Goal: Information Seeking & Learning: Find specific fact

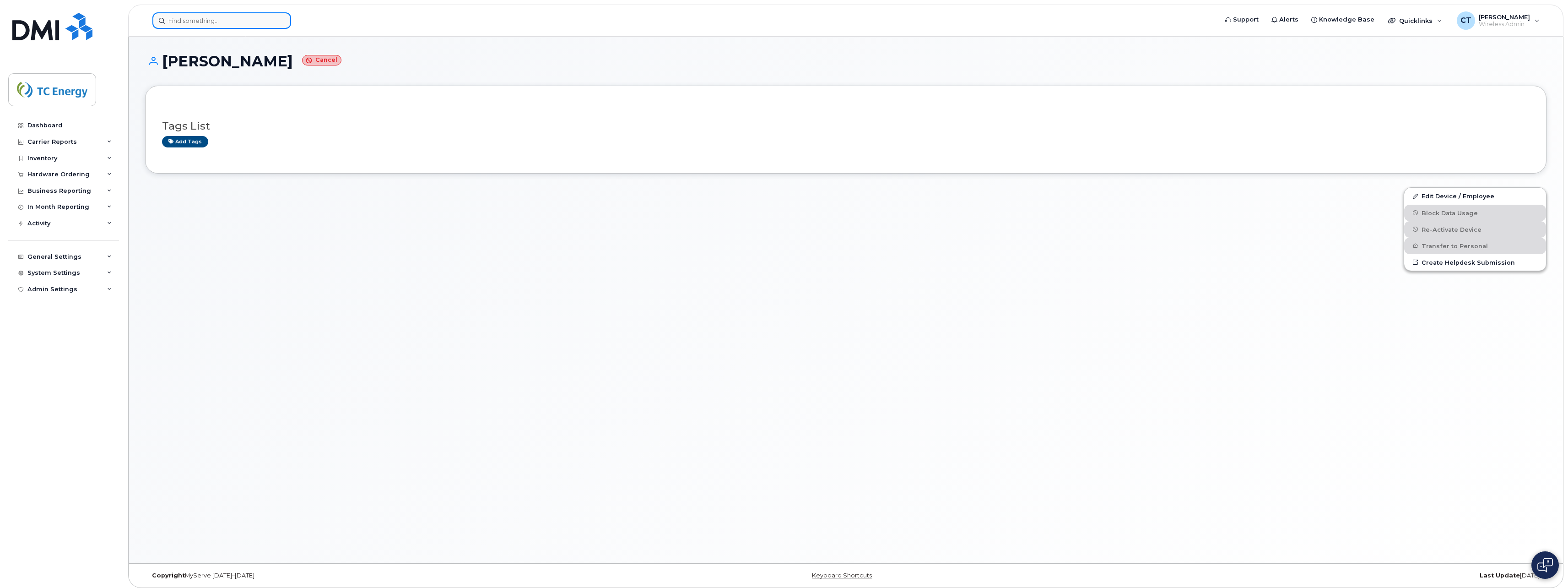
click at [186, 21] on input at bounding box center [221, 20] width 138 height 16
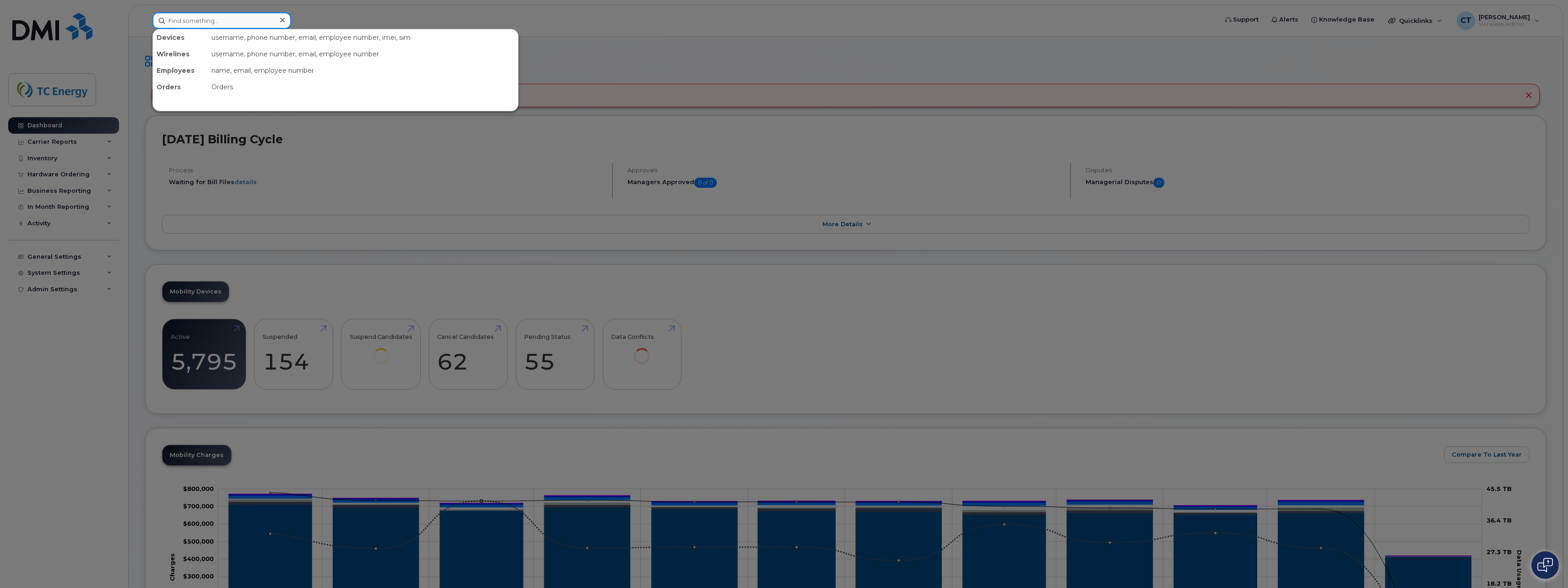
click at [229, 19] on input at bounding box center [221, 20] width 138 height 16
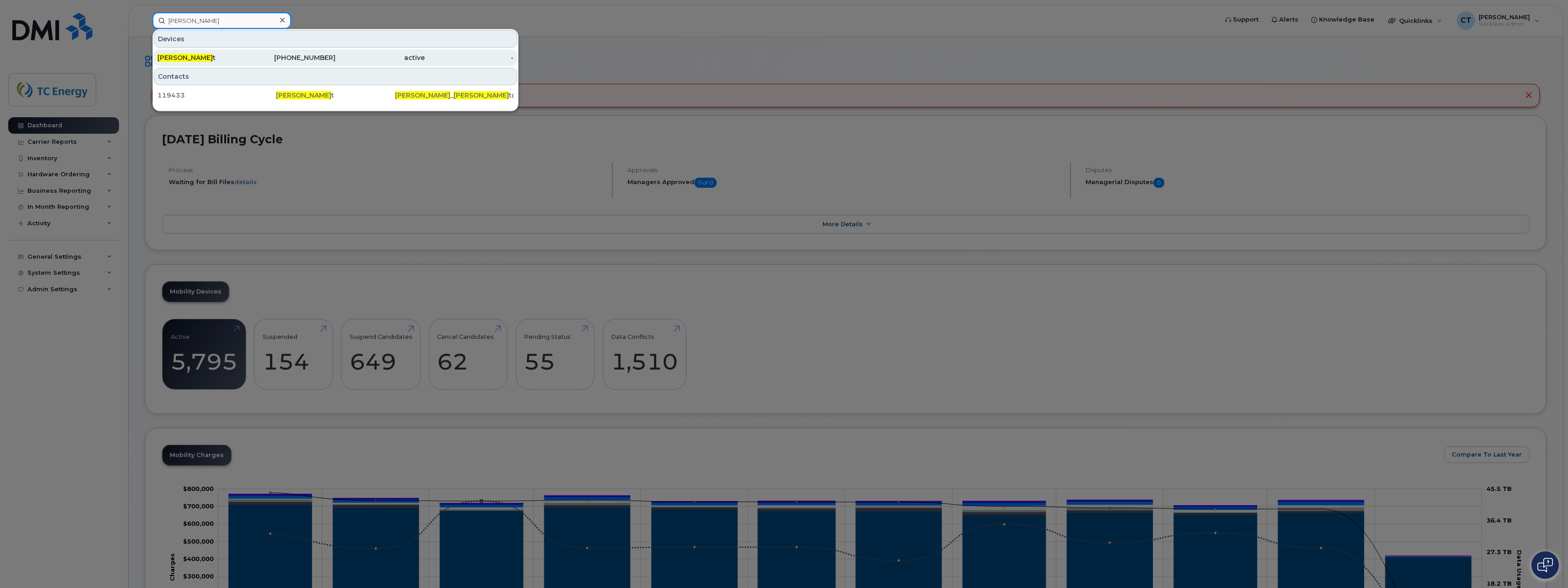
type input "eric willet"
click at [247, 52] on div "Eric Willet t" at bounding box center [292, 57] width 89 height 16
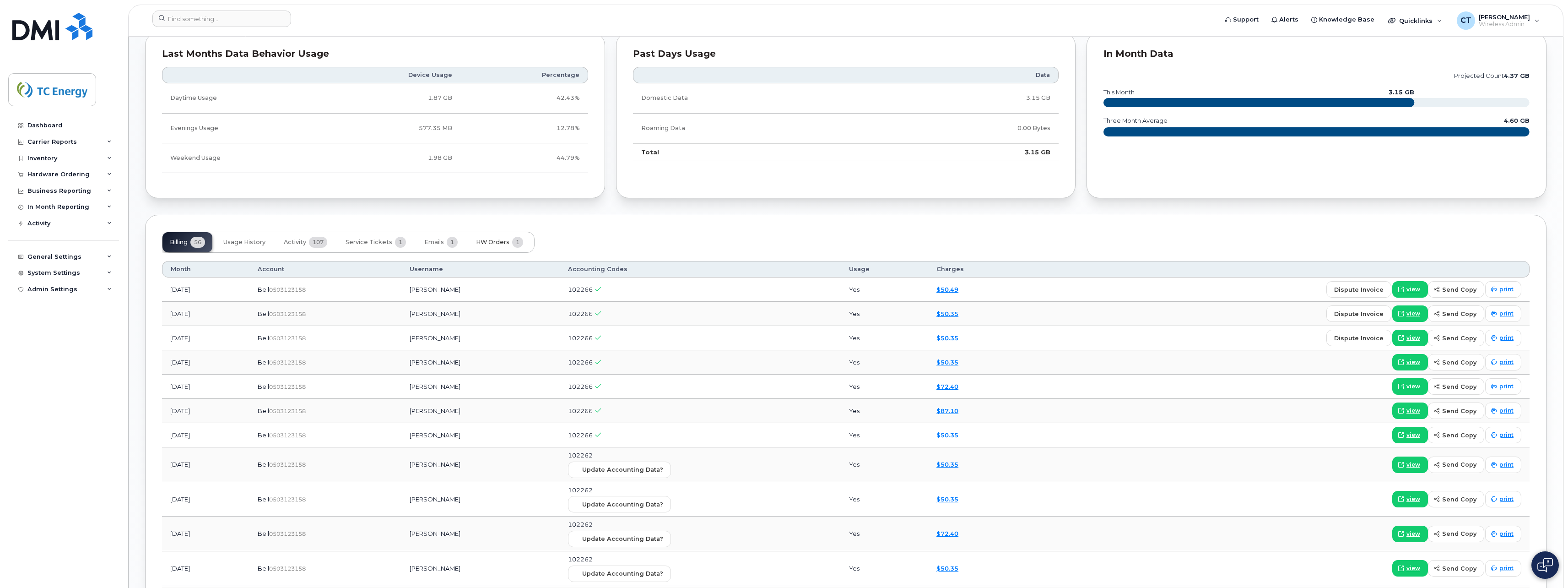
click at [497, 236] on button "HW Orders 1" at bounding box center [499, 242] width 62 height 20
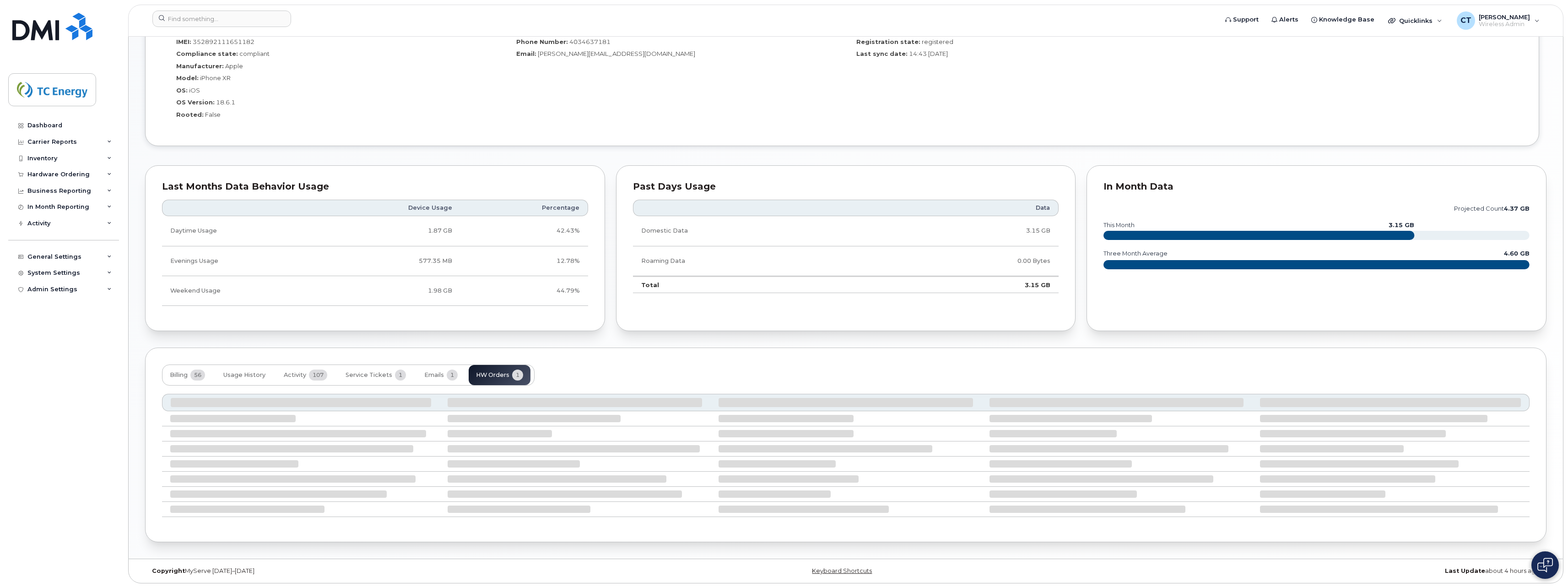
scroll to position [564, 0]
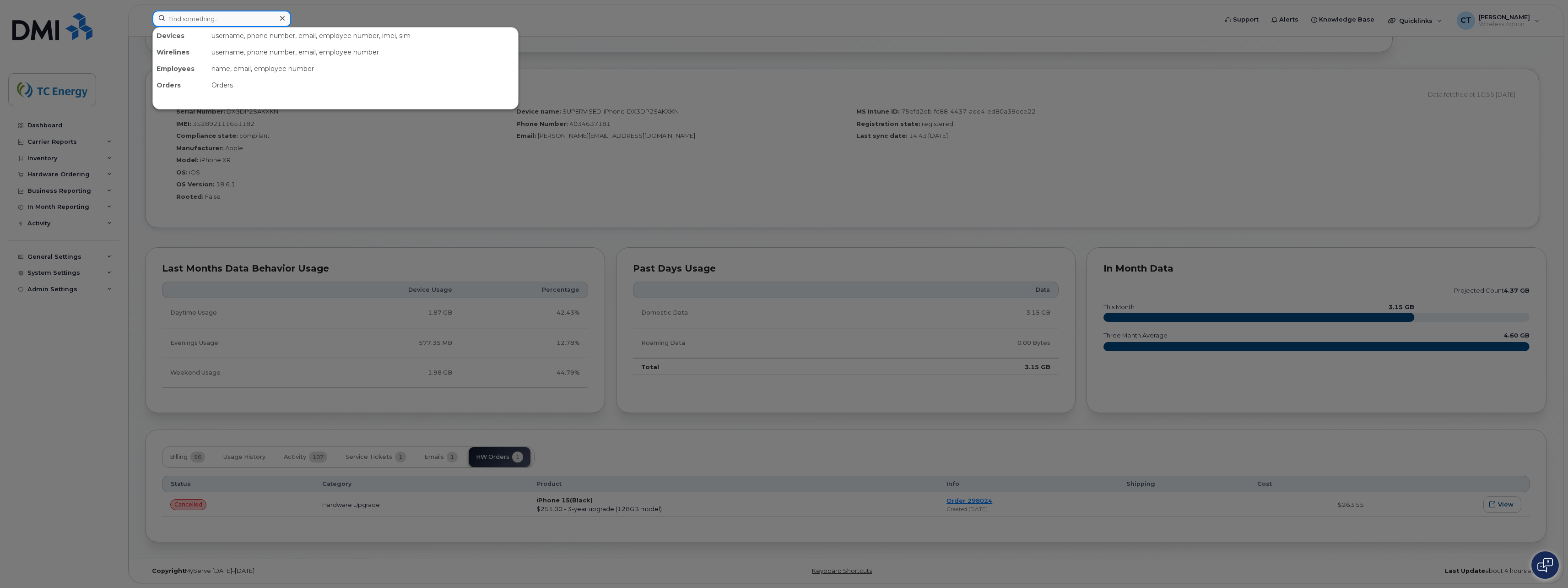
click at [229, 20] on input at bounding box center [221, 18] width 138 height 16
type input "william hunter"
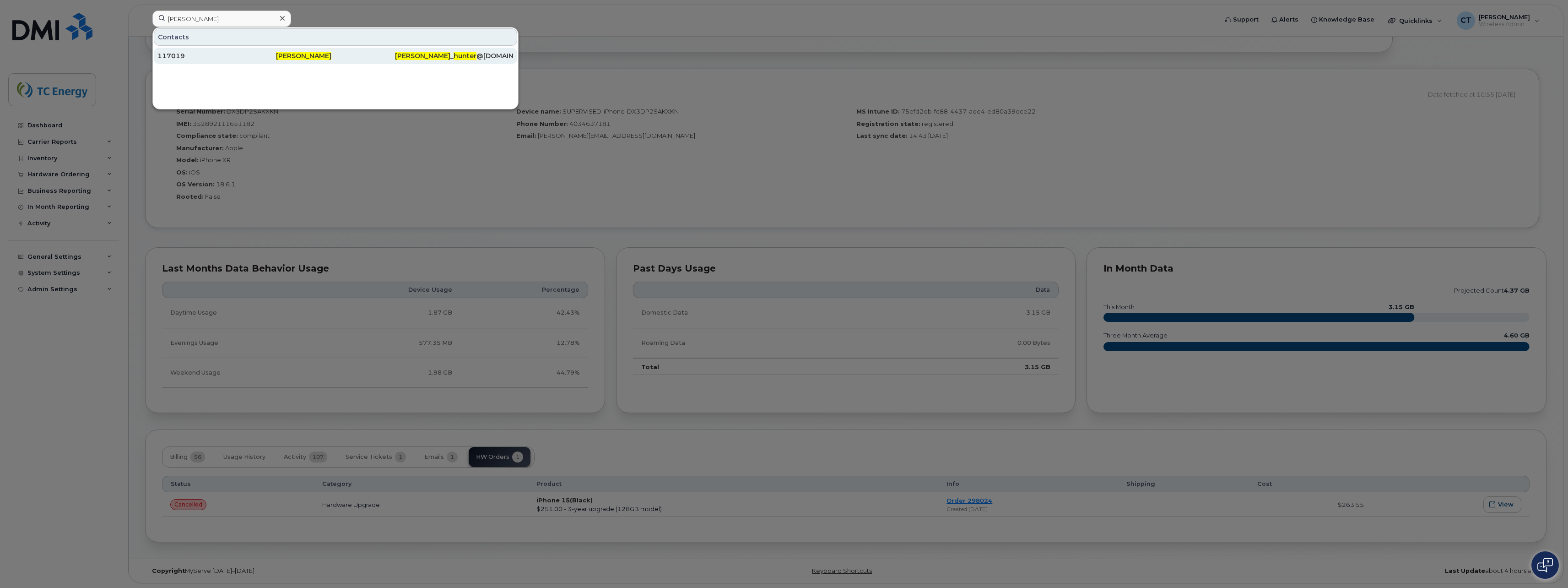
click at [326, 59] on span "William Hunter" at bounding box center [304, 56] width 55 height 9
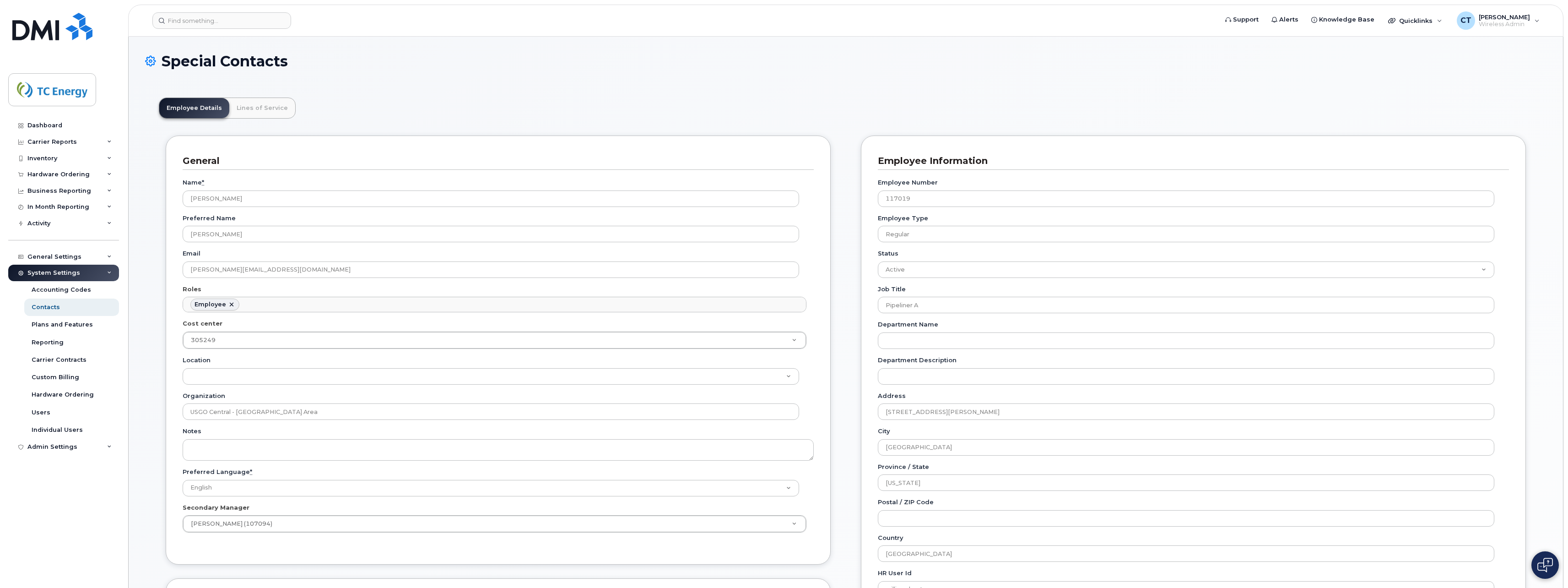
scroll to position [27, 0]
click at [262, 109] on link "Lines of Service" at bounding box center [262, 108] width 66 height 20
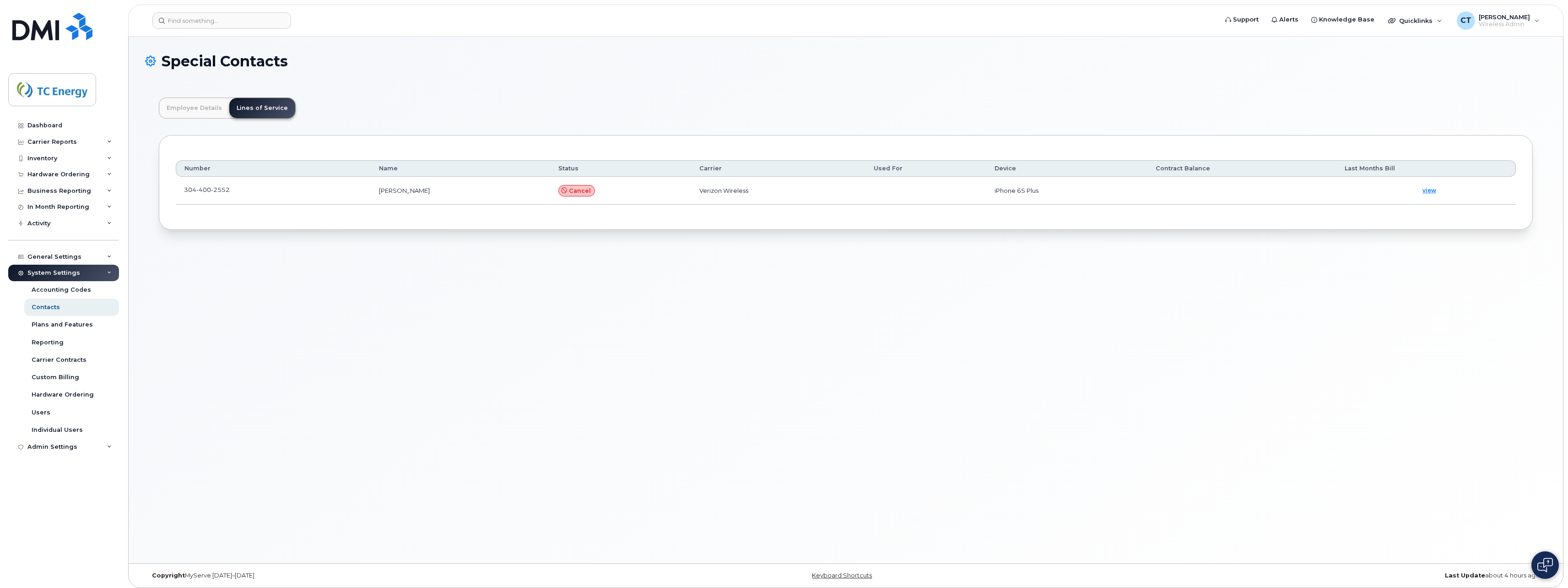
click at [237, 185] on td "304 400 2552" at bounding box center [273, 191] width 195 height 28
click at [231, 188] on link at bounding box center [235, 190] width 11 height 7
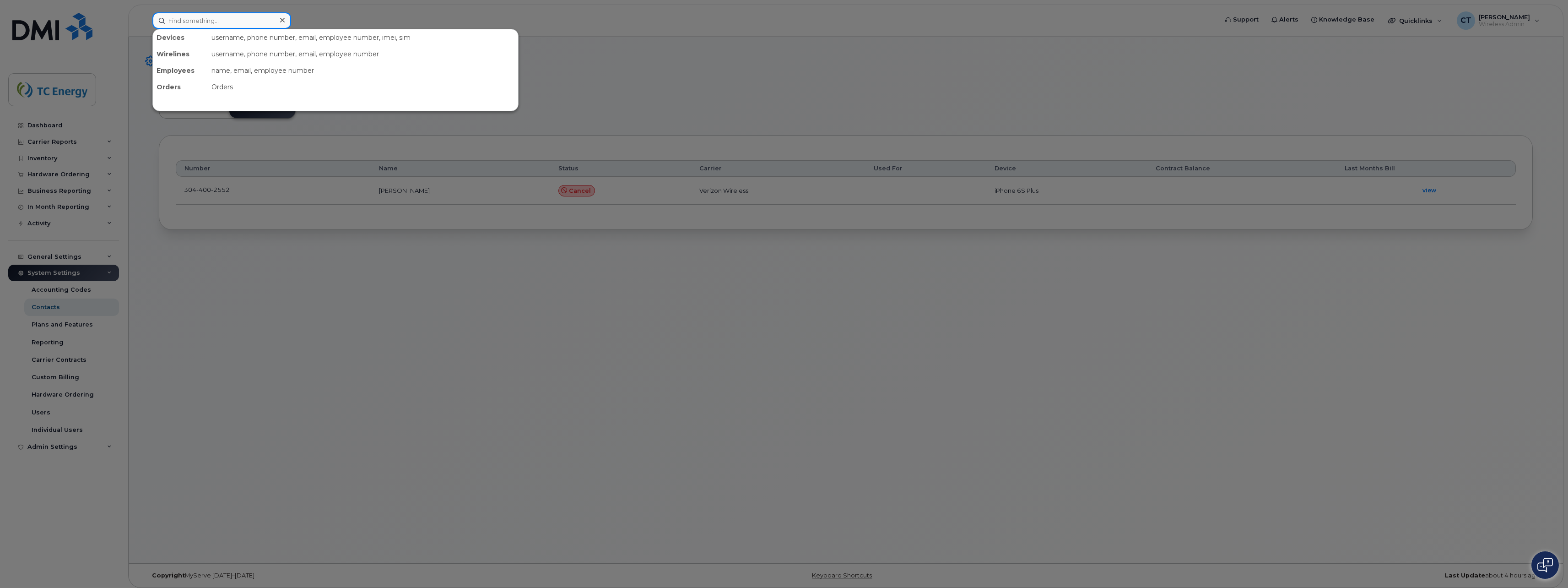
click at [187, 26] on input at bounding box center [221, 20] width 138 height 16
paste input "George Taylor"
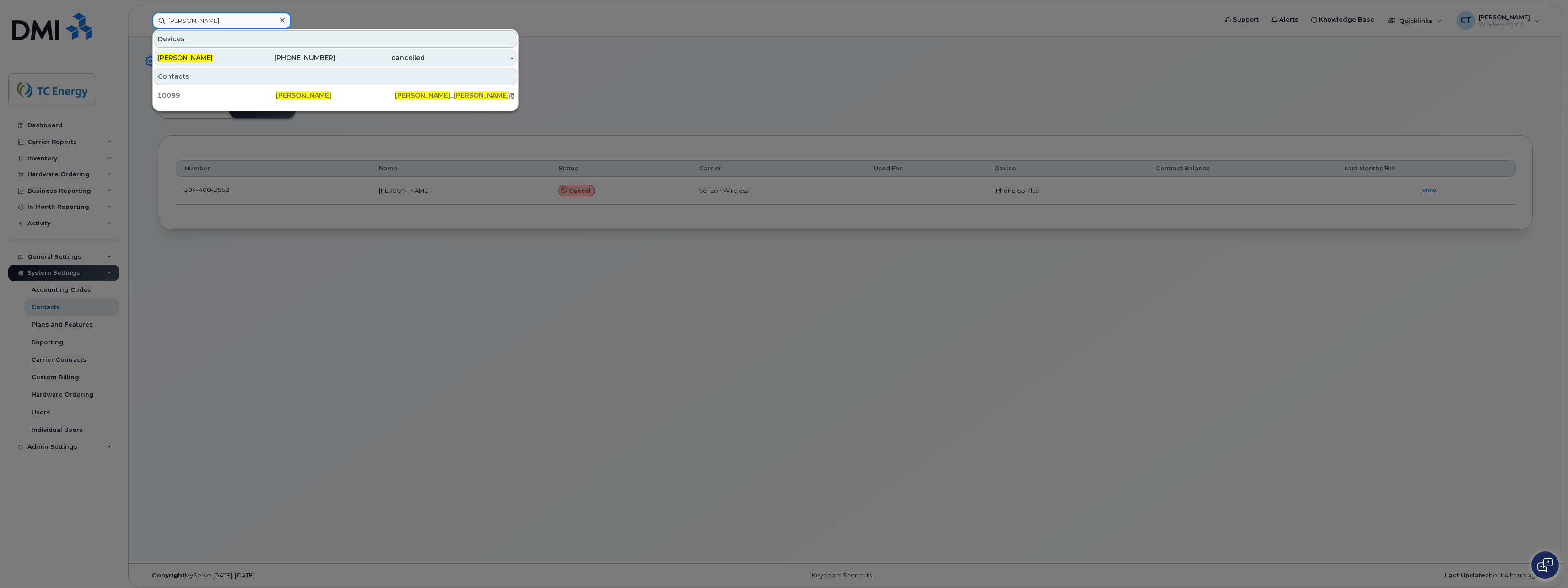
type input "George Taylor"
click at [253, 58] on div "780-836-9570" at bounding box center [292, 57] width 89 height 9
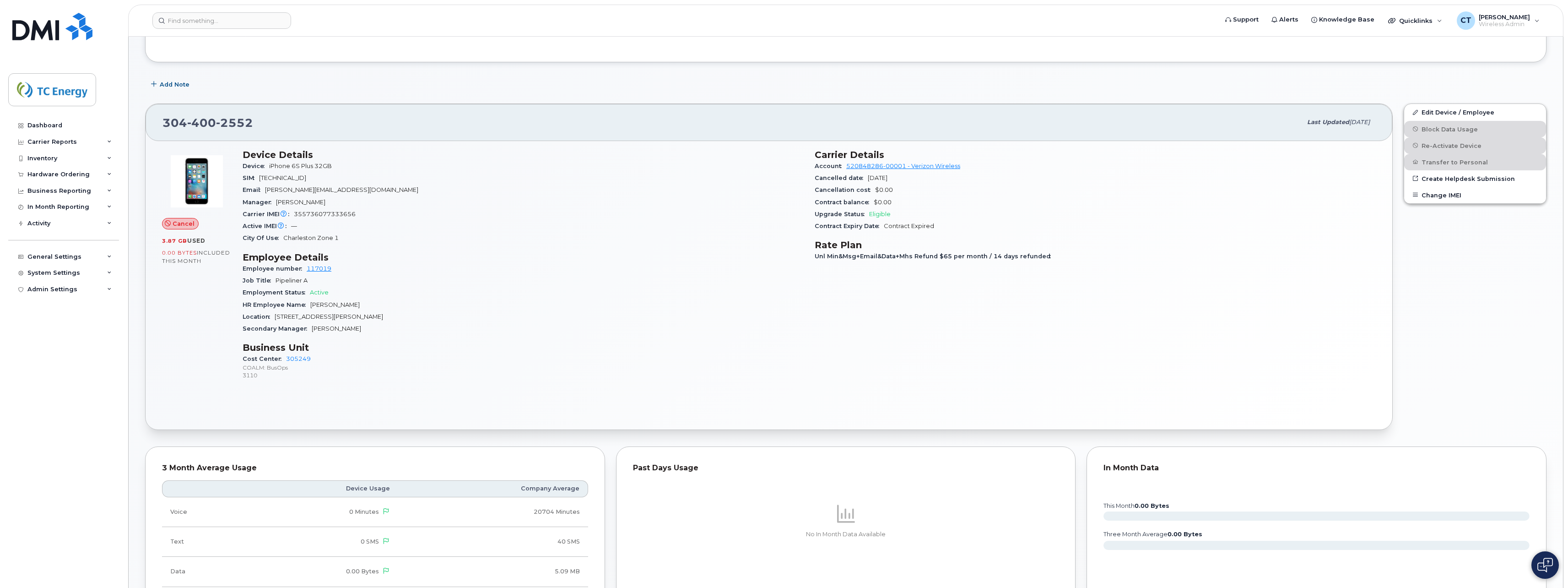
scroll to position [183, 0]
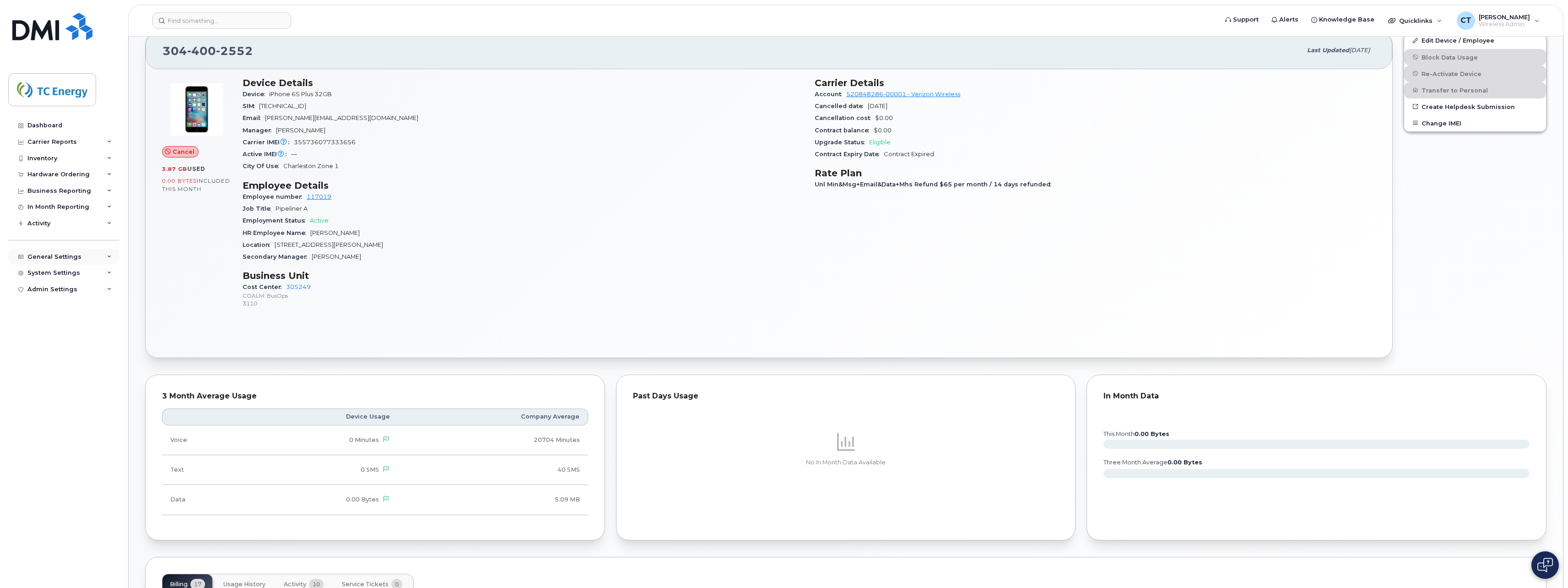
click at [82, 260] on div "General Settings" at bounding box center [64, 257] width 111 height 16
click at [65, 436] on div "System Settings" at bounding box center [64, 431] width 111 height 16
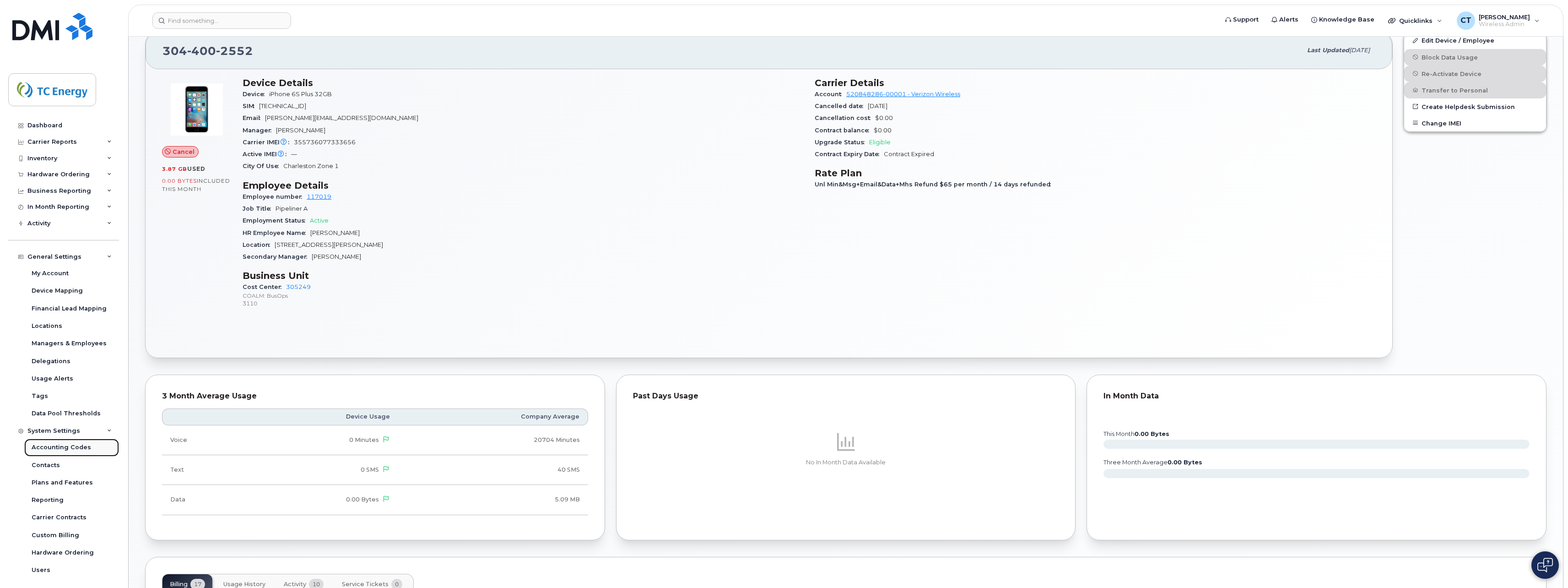
click at [70, 446] on div "Accounting Codes" at bounding box center [62, 448] width 60 height 9
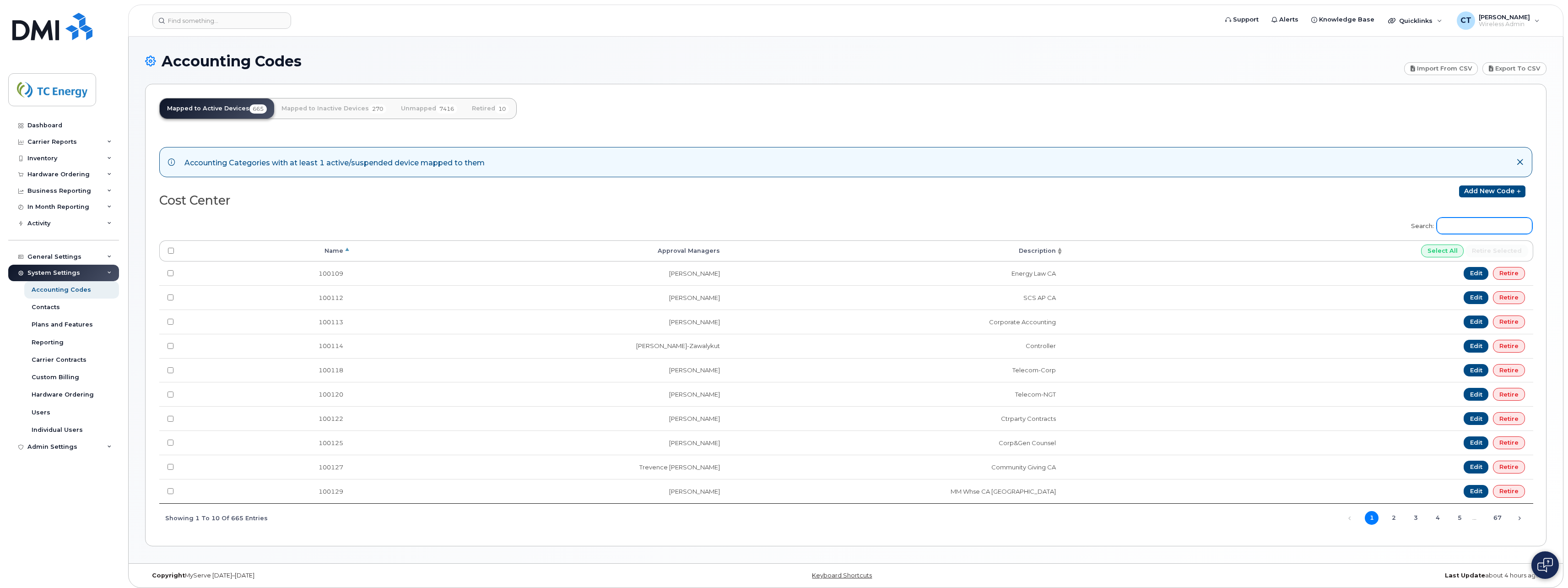
click at [1495, 224] on input "Search:" at bounding box center [1484, 226] width 96 height 16
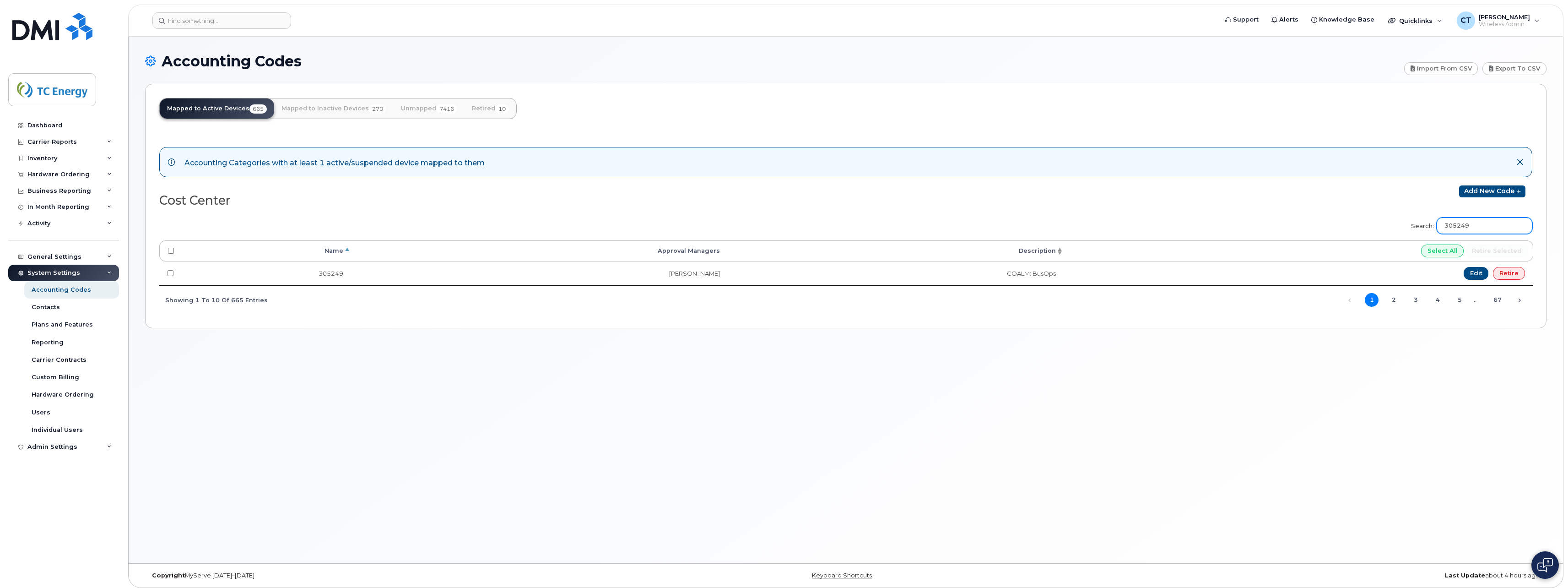
type input "305249"
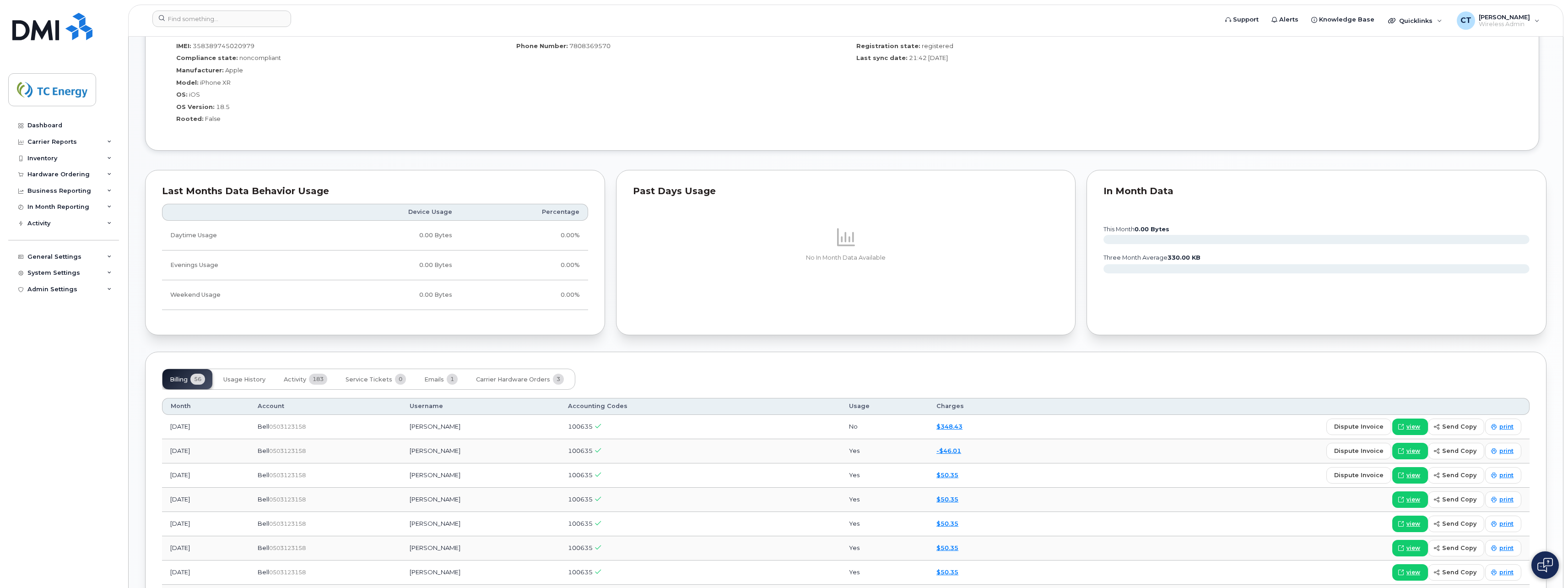
scroll to position [870, 0]
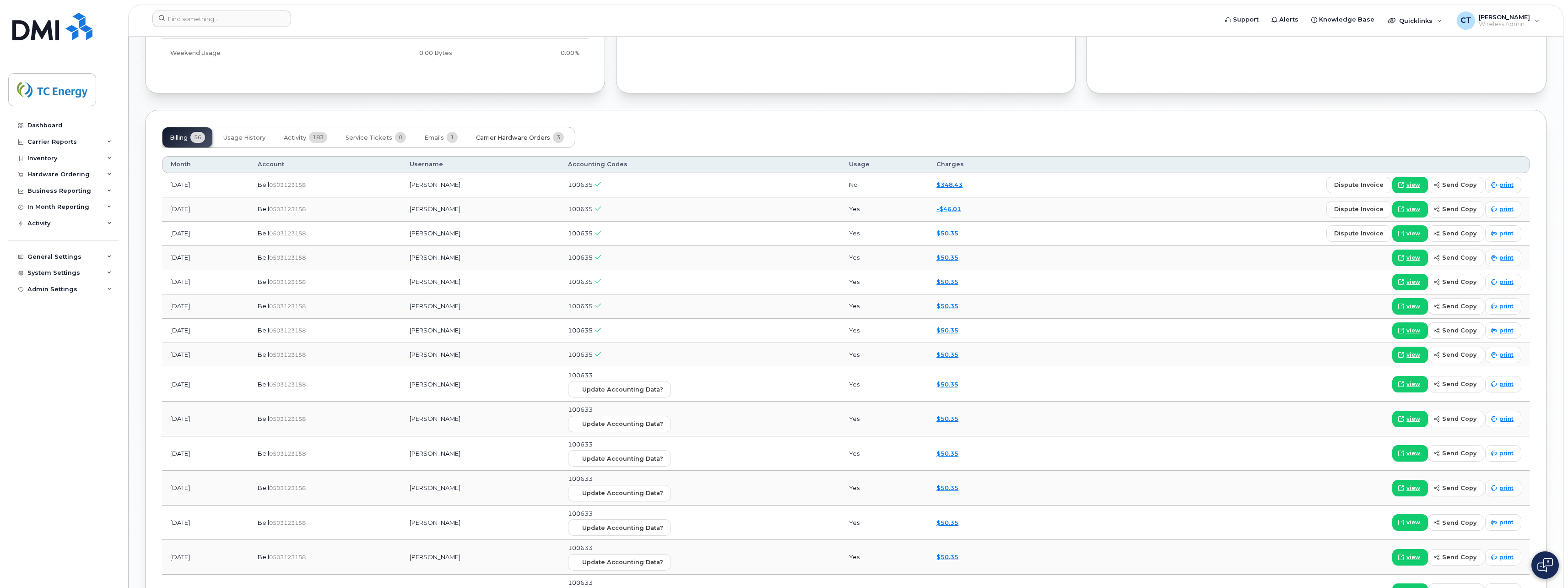
click at [512, 140] on span "Carrier Hardware Orders" at bounding box center [514, 138] width 74 height 7
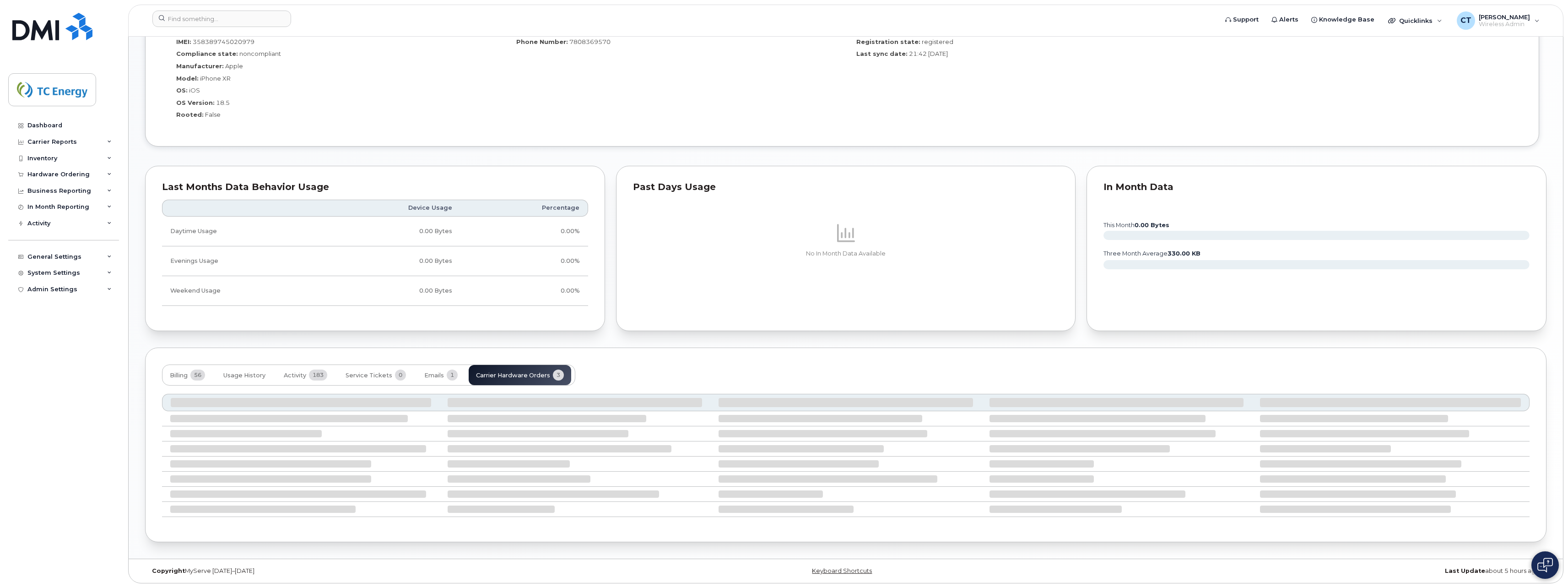
scroll to position [599, 0]
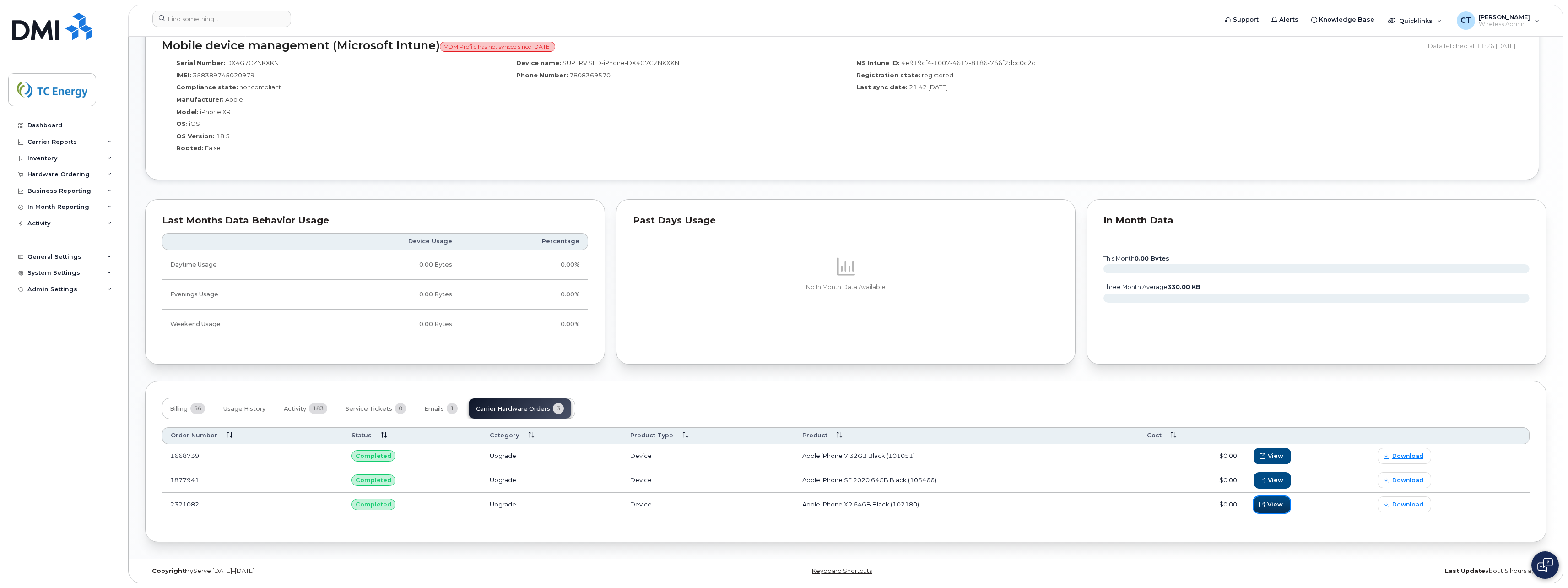
click at [1286, 509] on button "View" at bounding box center [1272, 504] width 37 height 16
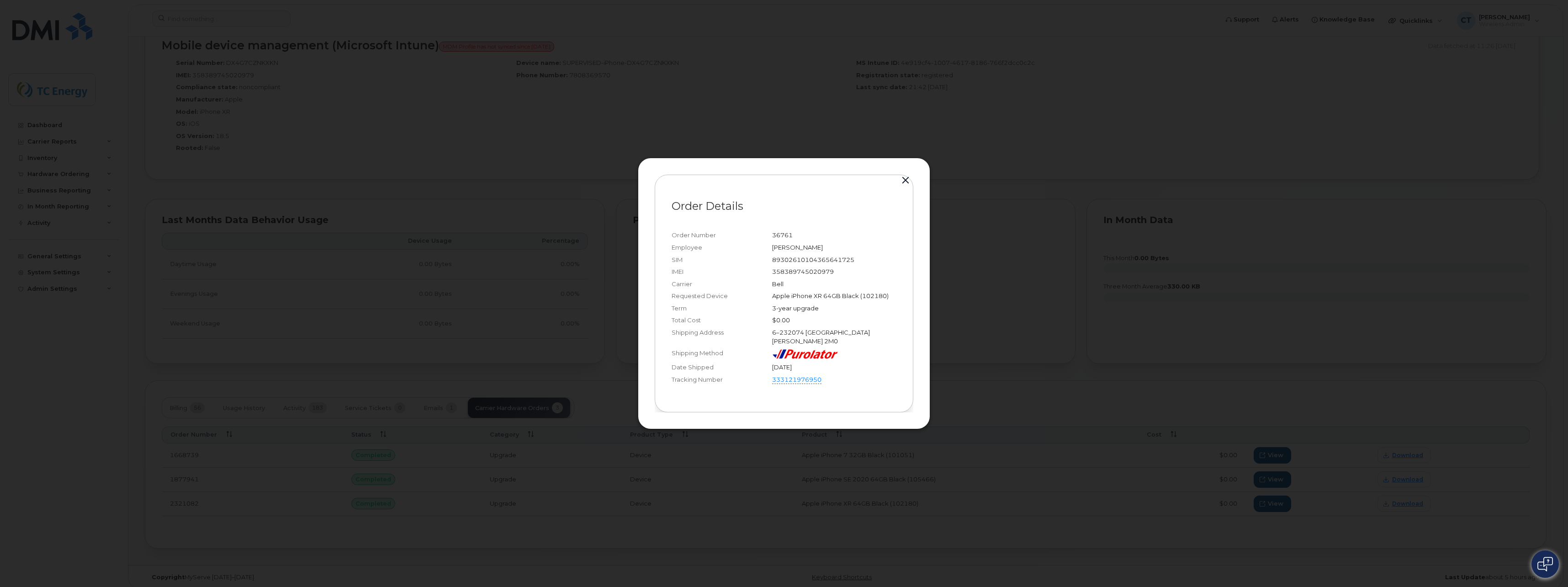
click at [909, 178] on button "button" at bounding box center [905, 180] width 14 height 13
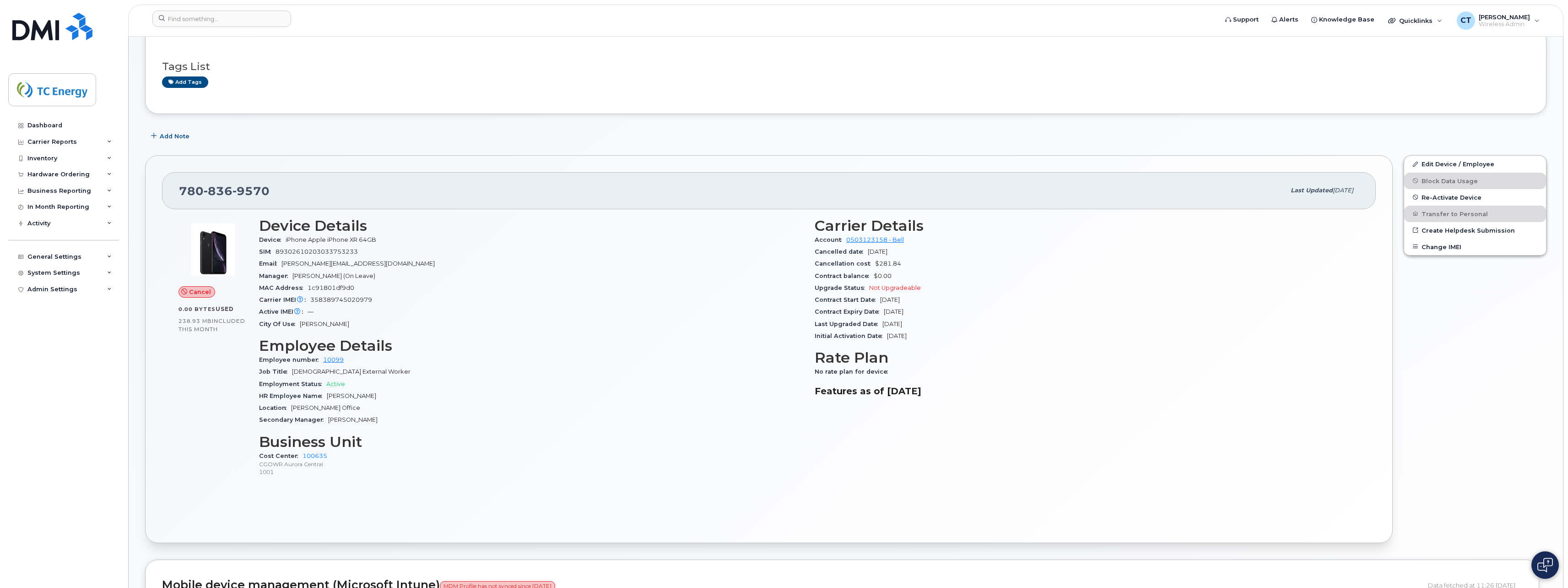
scroll to position [49, 0]
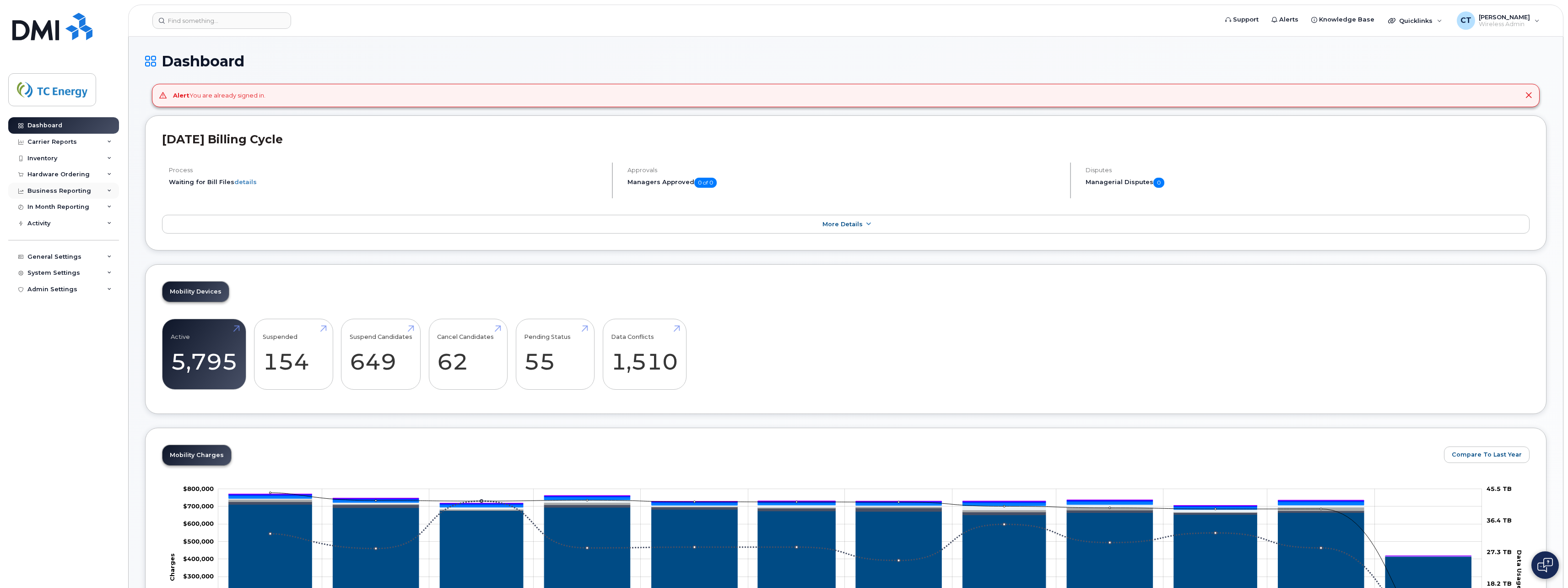
click at [93, 193] on div "Business Reporting" at bounding box center [64, 190] width 111 height 16
click at [78, 208] on div "Managerial Reports" at bounding box center [63, 207] width 63 height 9
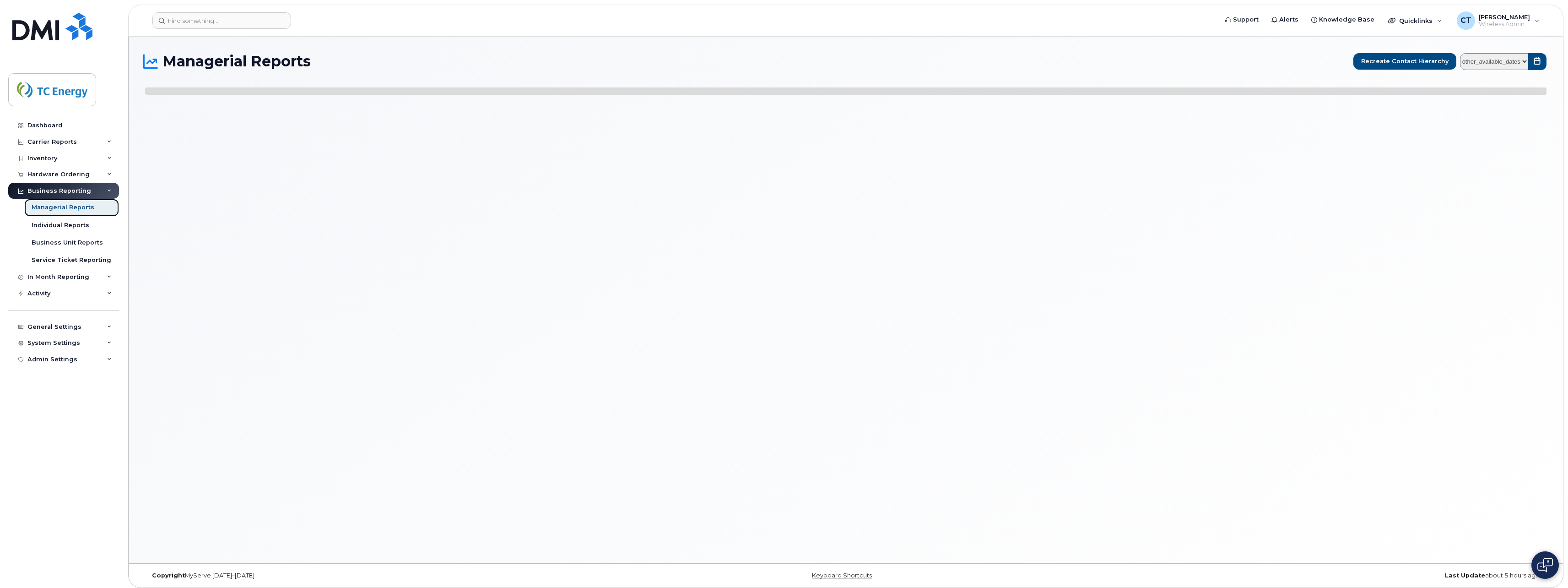
select select
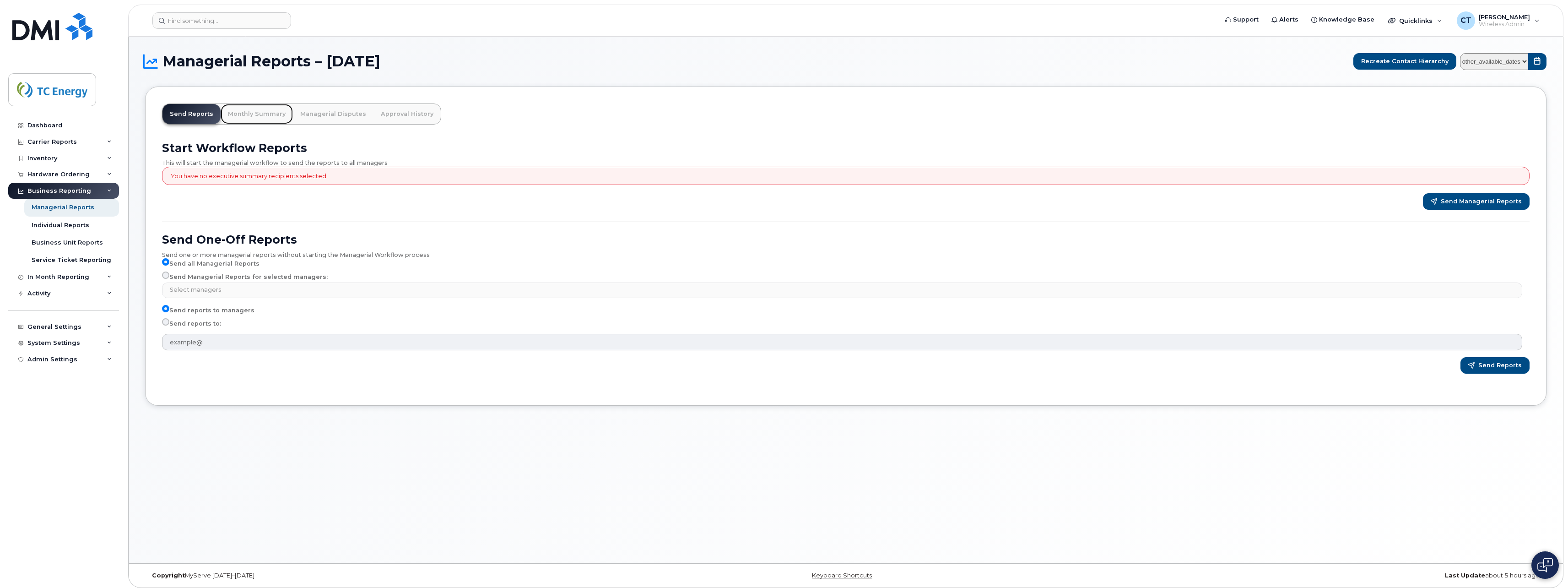
click at [260, 113] on link "Monthly Summary" at bounding box center [257, 113] width 73 height 20
